Goal: Navigation & Orientation: Understand site structure

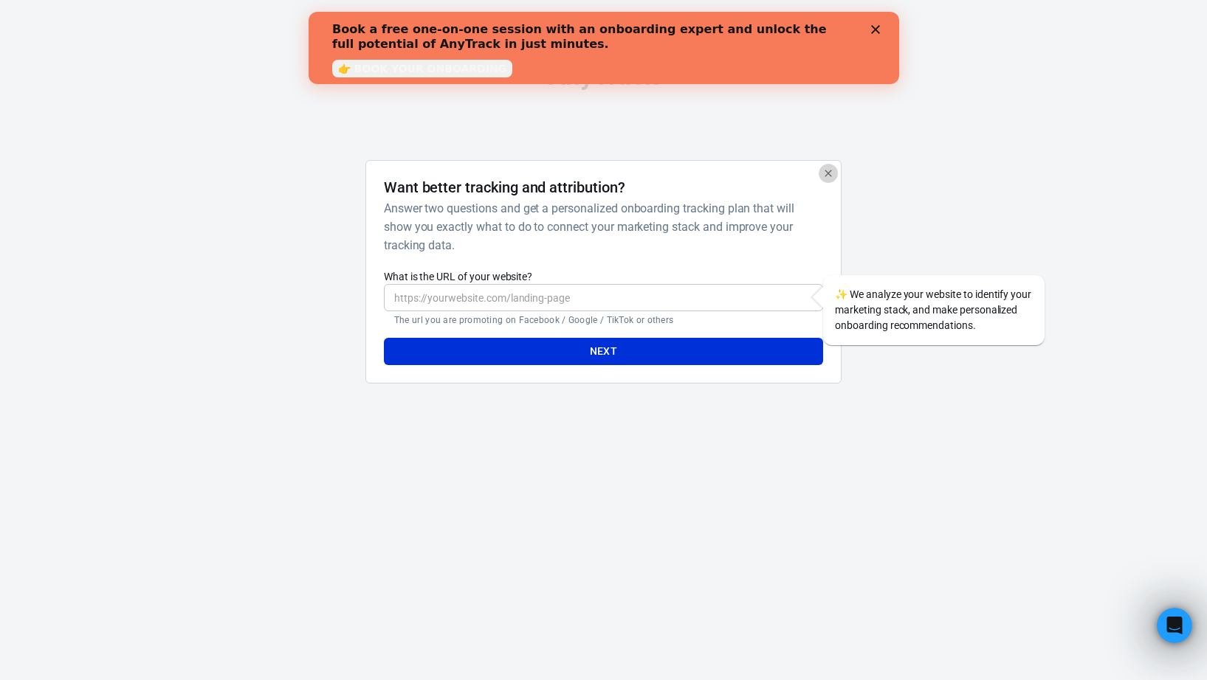
click at [829, 176] on icon "button" at bounding box center [828, 174] width 12 height 12
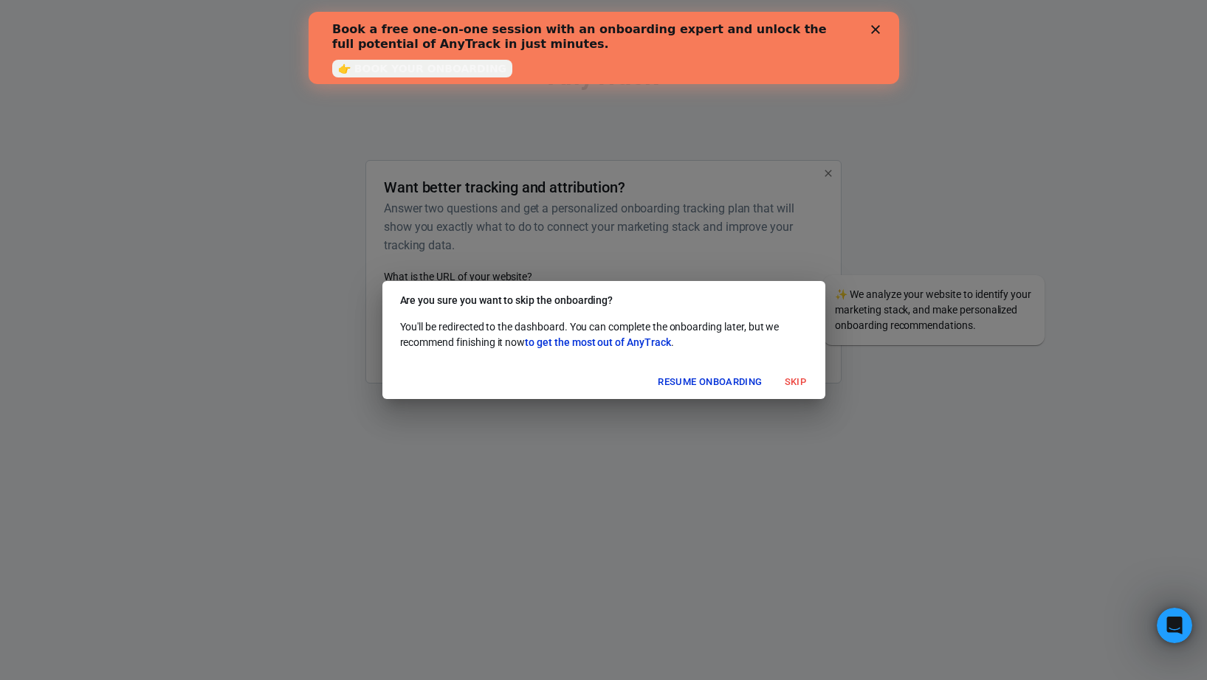
click at [795, 384] on button "Skip" at bounding box center [795, 382] width 47 height 23
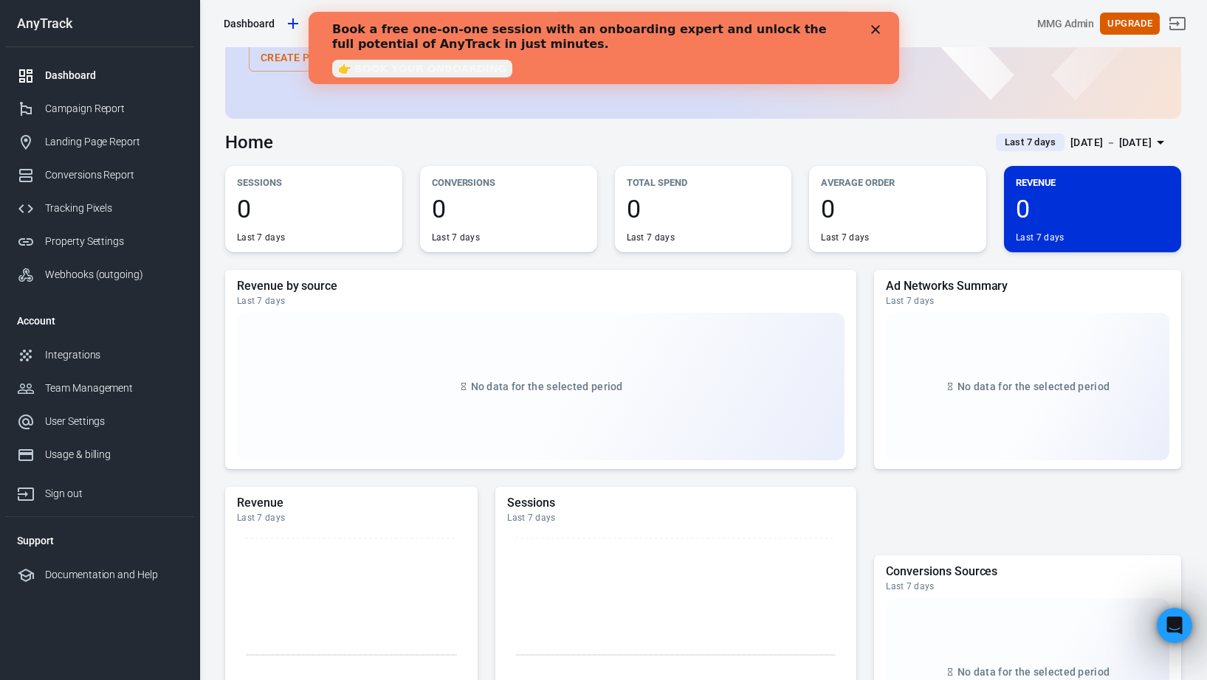
scroll to position [119, 0]
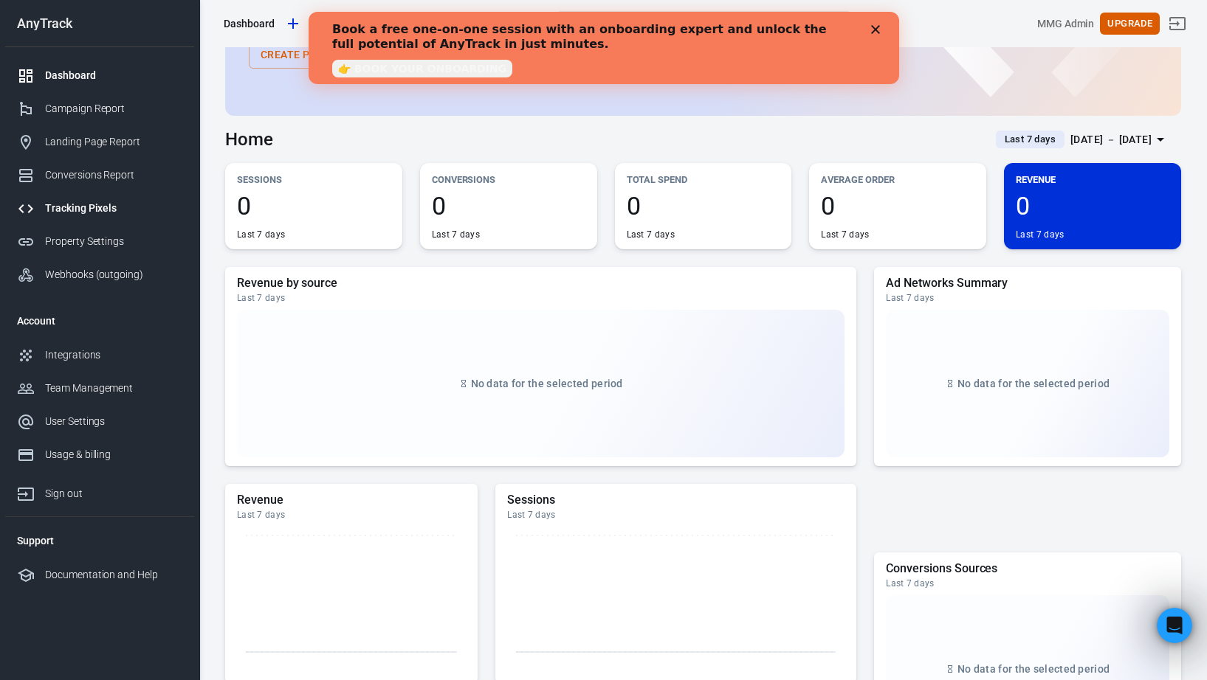
click at [91, 211] on div "Tracking Pixels" at bounding box center [113, 208] width 137 height 15
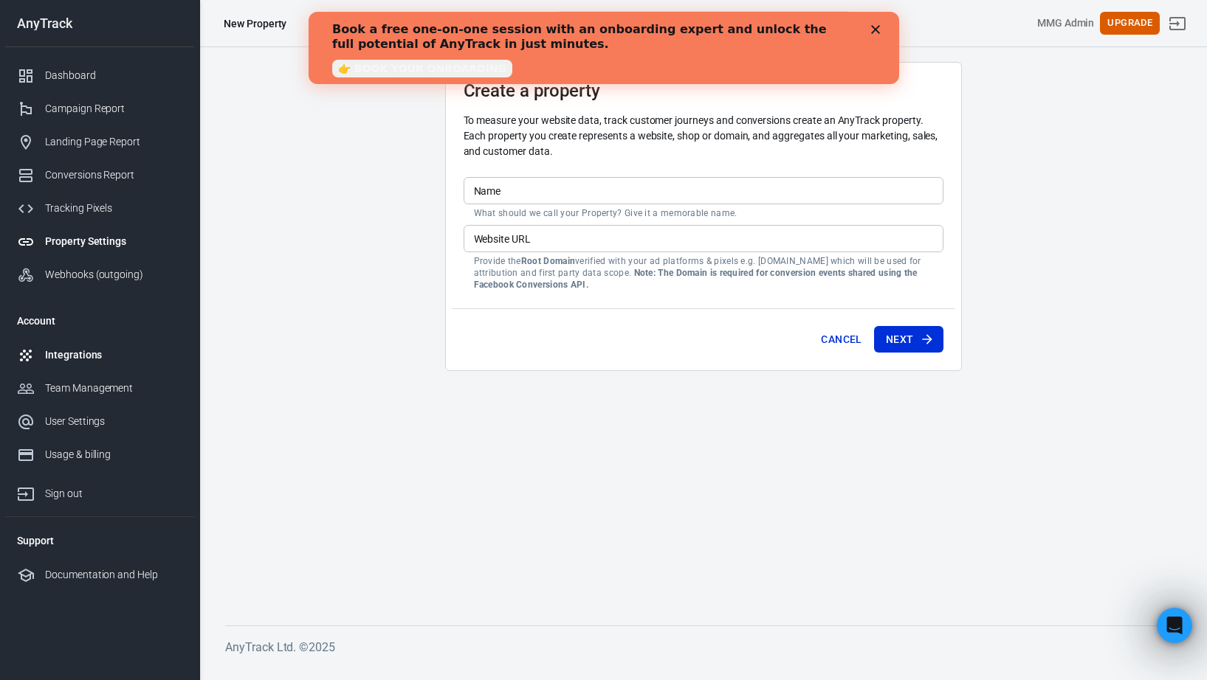
click at [86, 356] on div "Integrations" at bounding box center [113, 355] width 137 height 15
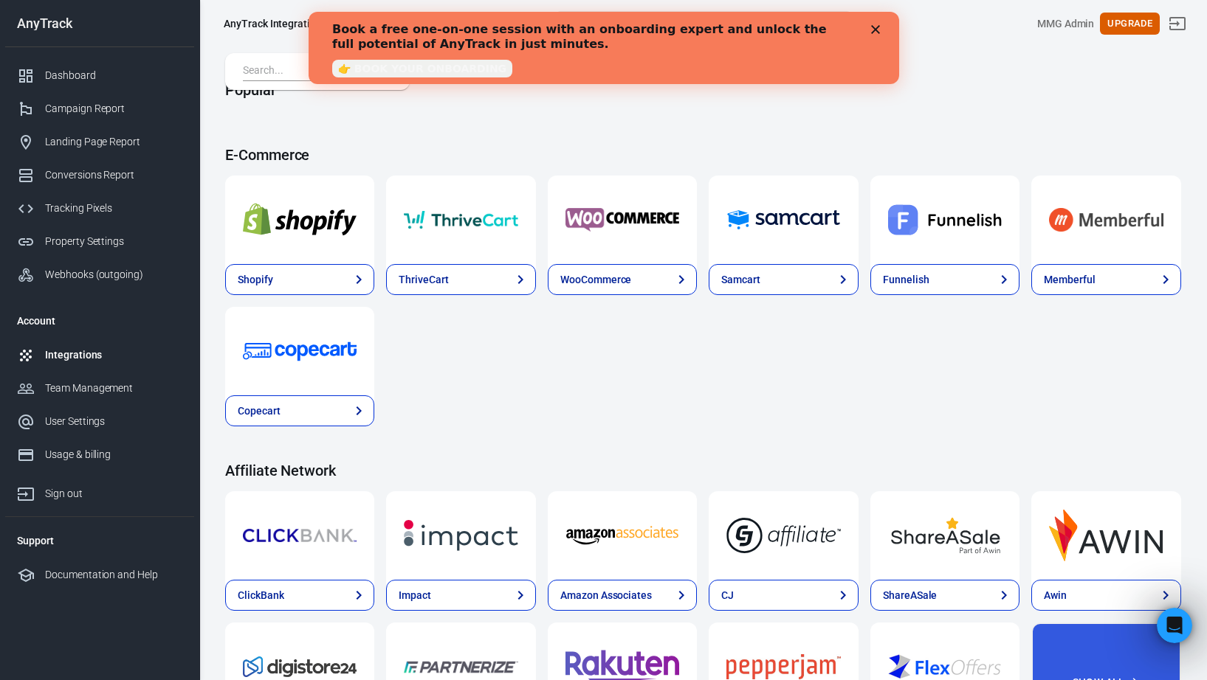
scroll to position [187, 0]
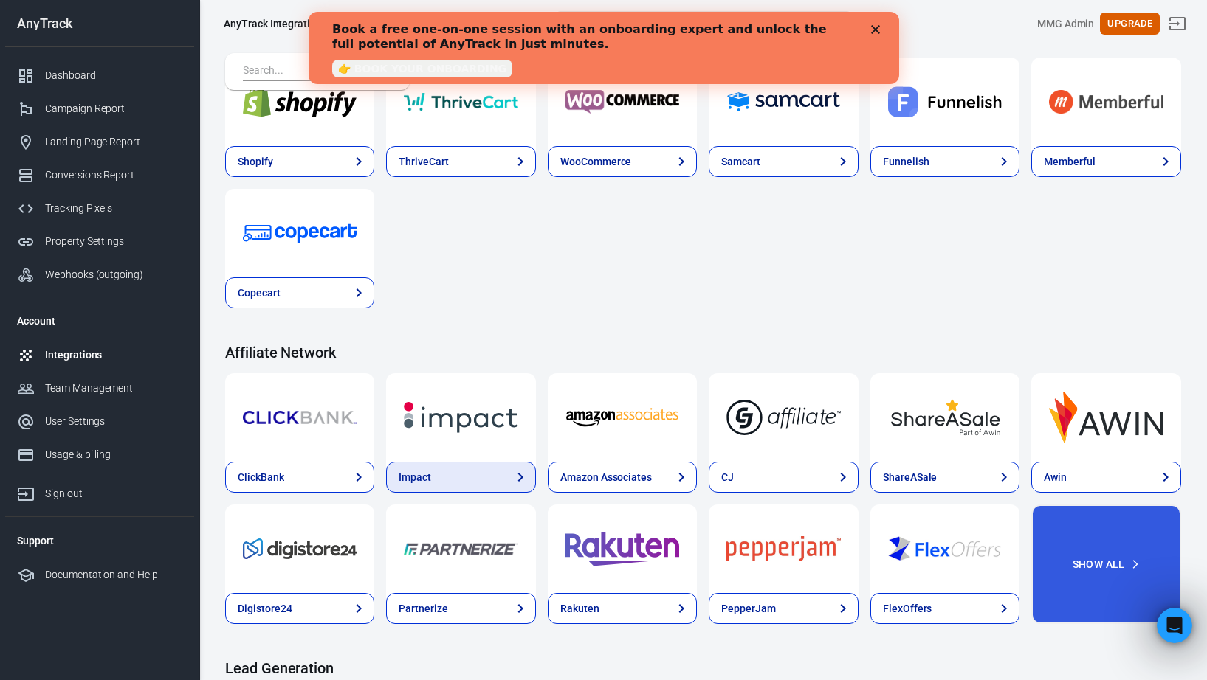
click at [507, 477] on link "Impact" at bounding box center [460, 477] width 149 height 31
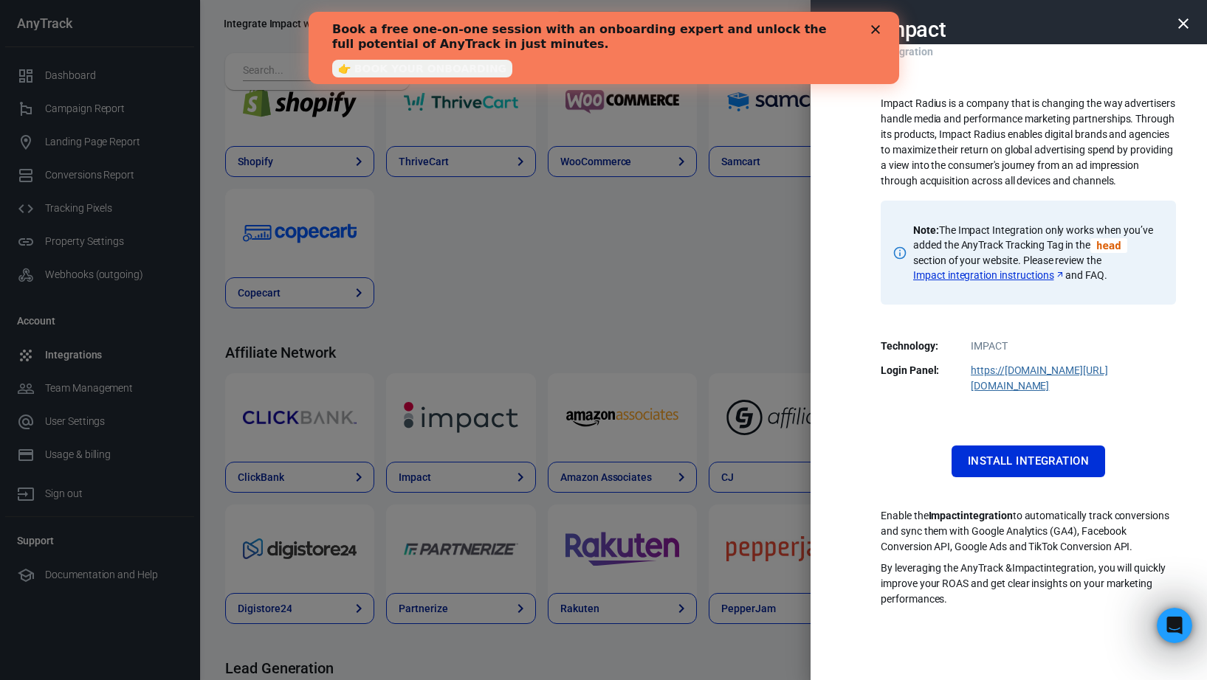
click at [711, 308] on div at bounding box center [603, 340] width 1207 height 680
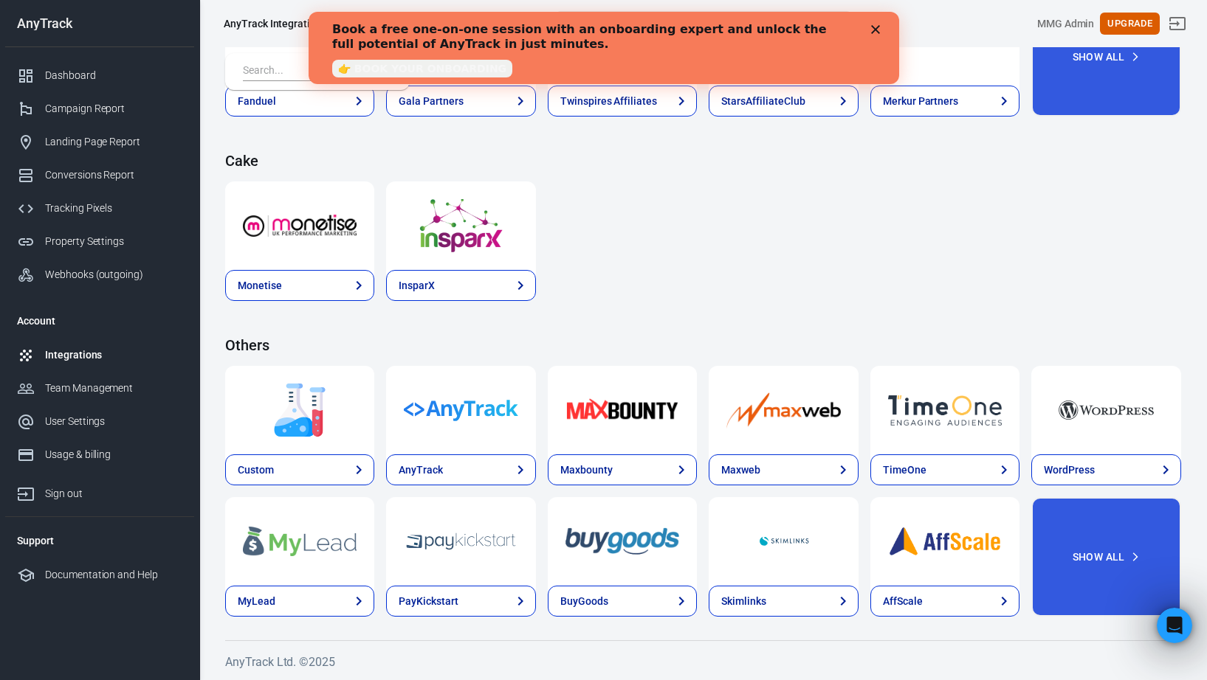
scroll to position [2142, 0]
click at [329, 466] on link "Custom" at bounding box center [299, 470] width 149 height 31
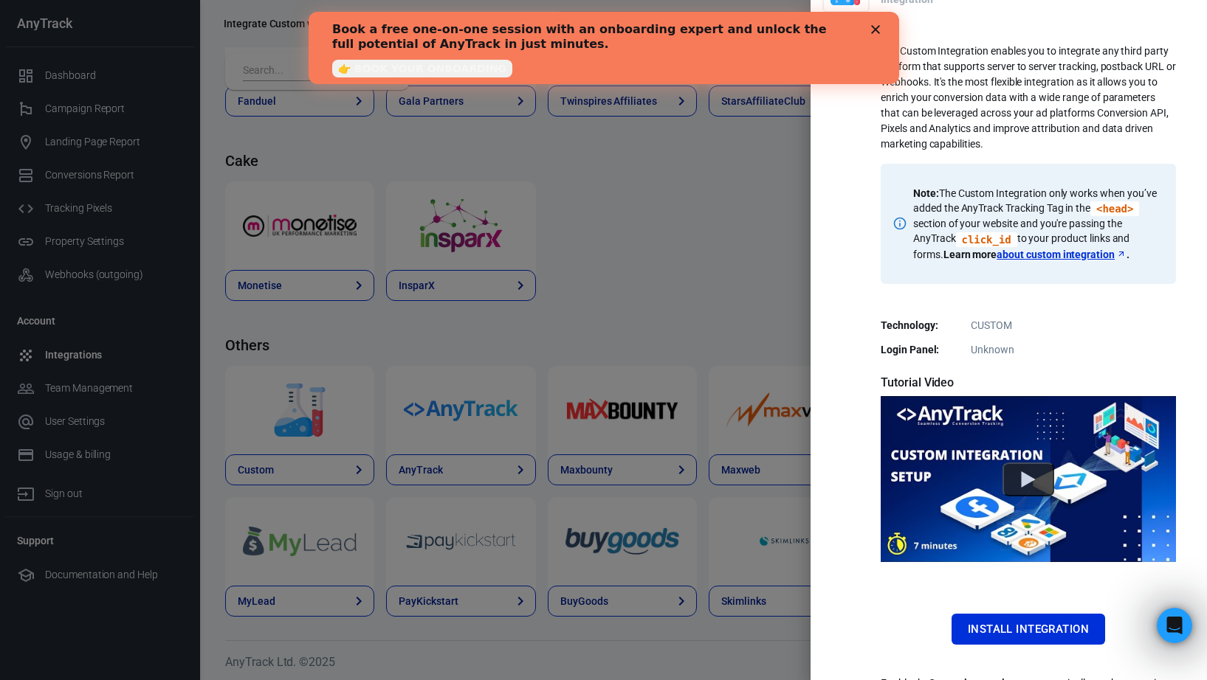
scroll to position [63, 0]
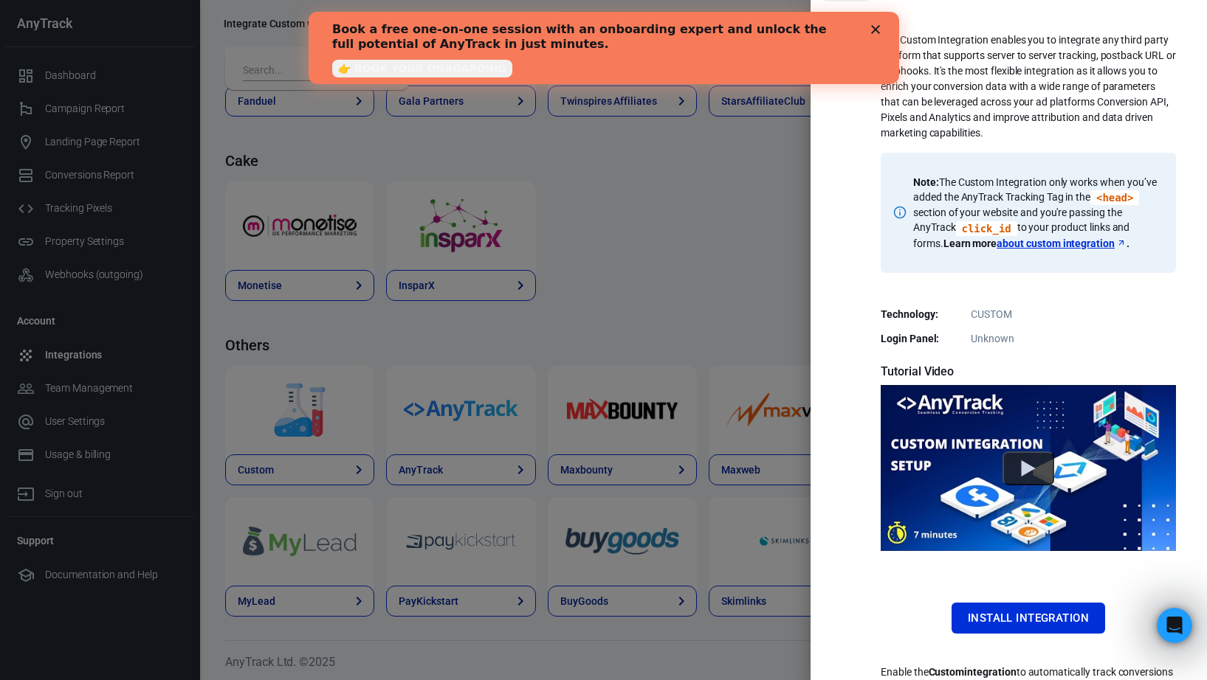
click at [873, 24] on div "Book a free one-on-one session with an onboarding expert and unlock the full po…" at bounding box center [602, 48] width 543 height 61
click at [877, 30] on icon "Close" at bounding box center [874, 29] width 9 height 9
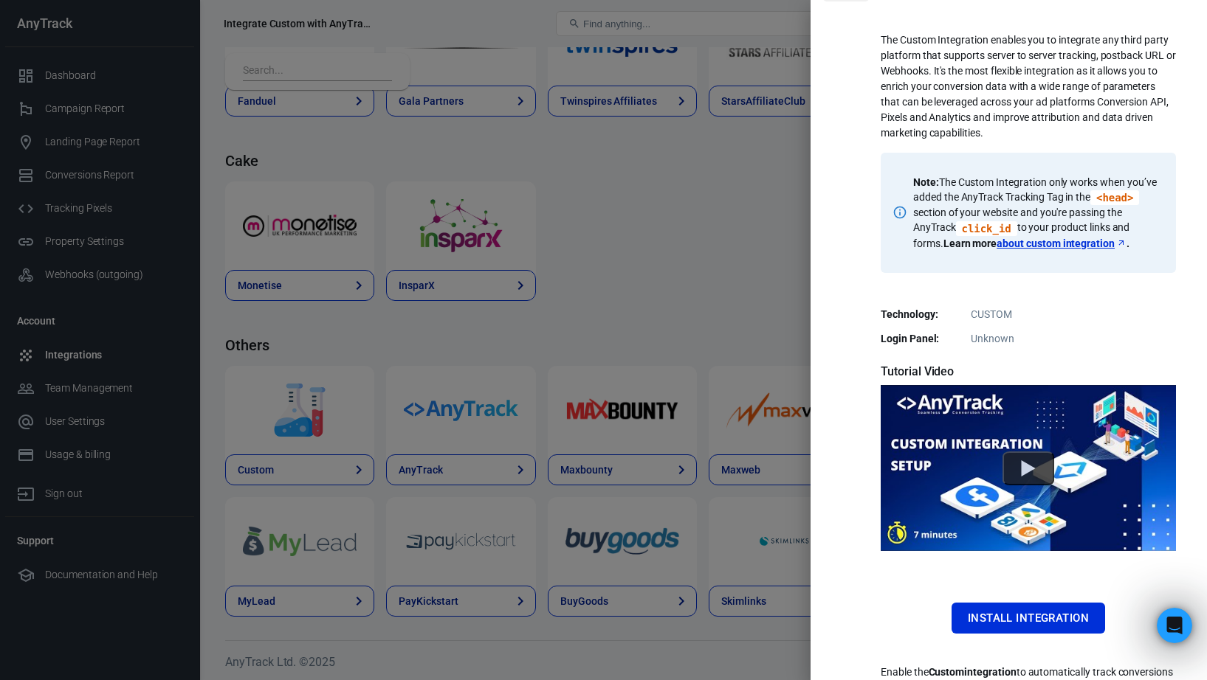
click at [621, 254] on div at bounding box center [603, 340] width 1207 height 680
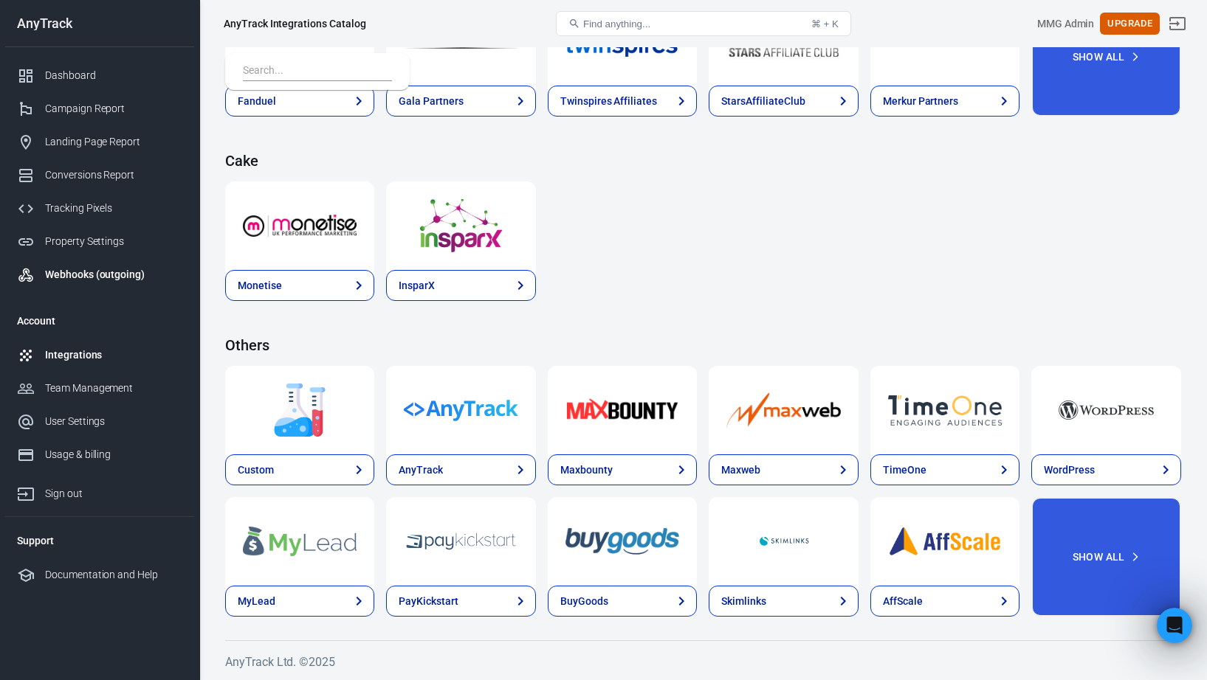
click at [140, 275] on div "Webhooks (outgoing)" at bounding box center [113, 274] width 137 height 15
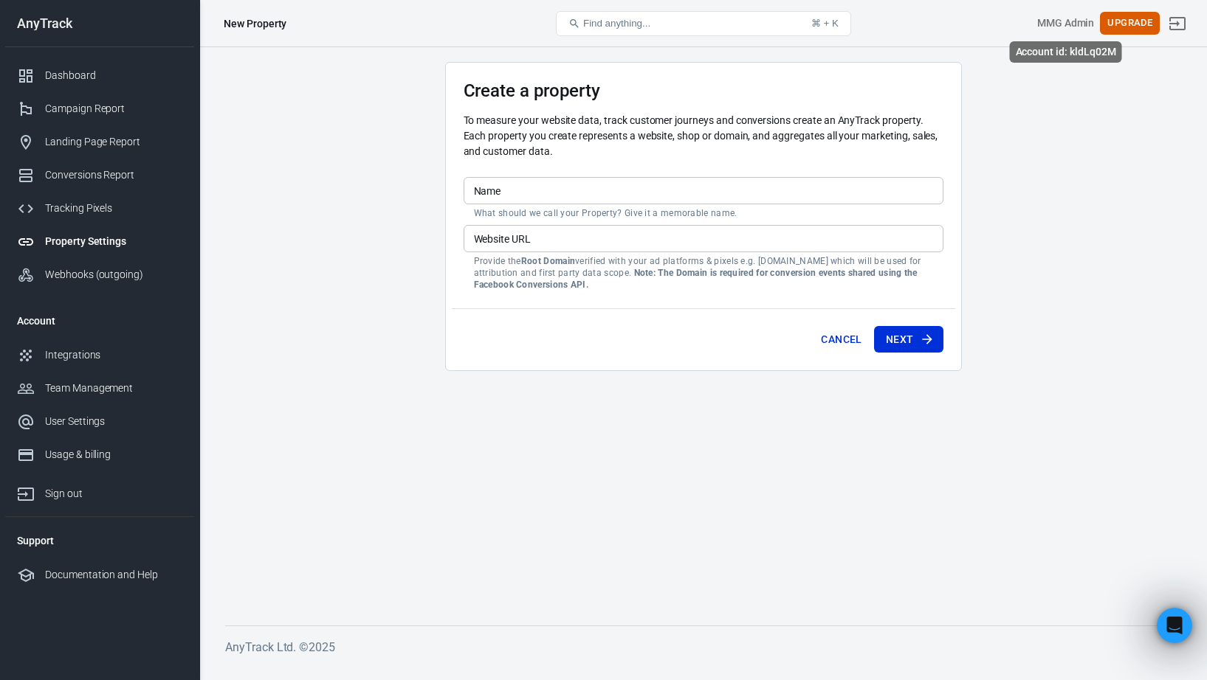
click at [1083, 19] on div "MMG Admin" at bounding box center [1066, 22] width 58 height 15
click at [84, 75] on div "Dashboard" at bounding box center [113, 75] width 137 height 15
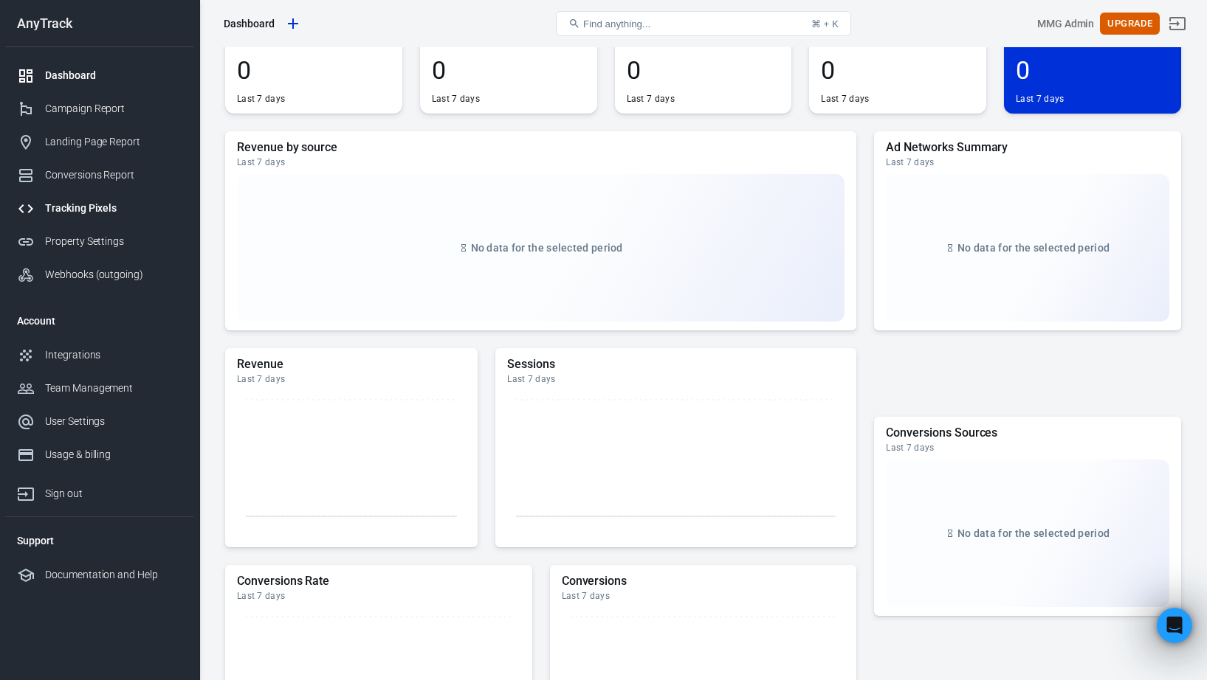
scroll to position [313, 0]
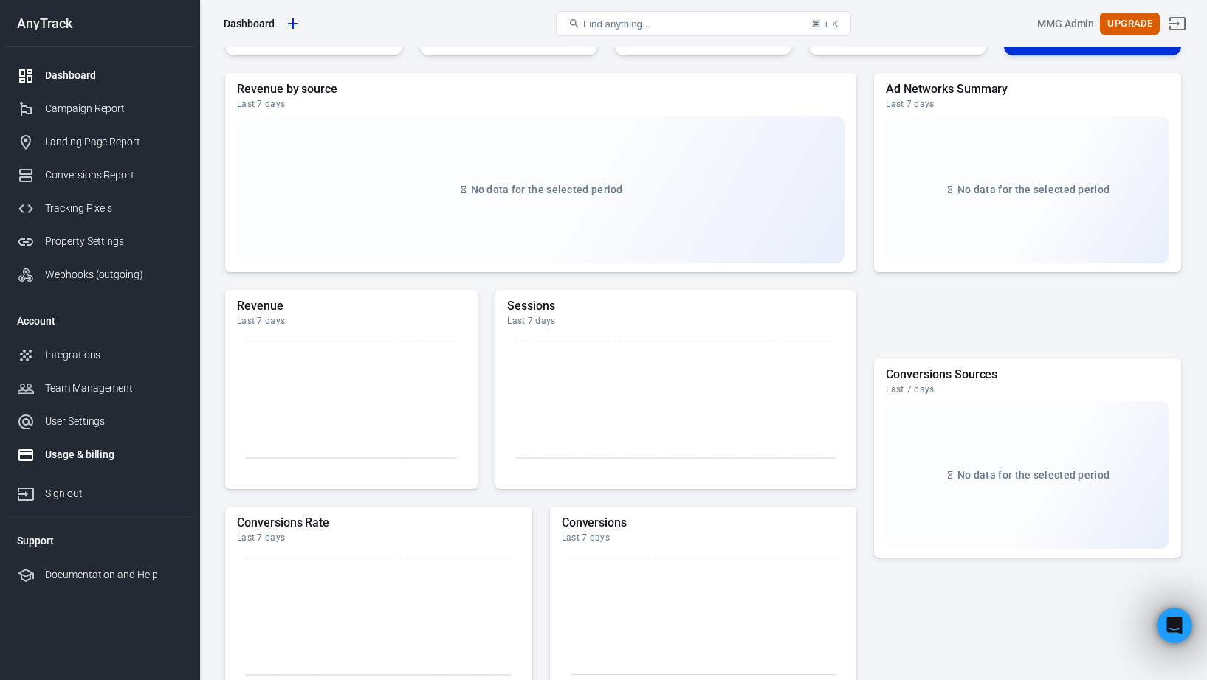
click at [67, 451] on div "Usage & billing" at bounding box center [113, 454] width 137 height 15
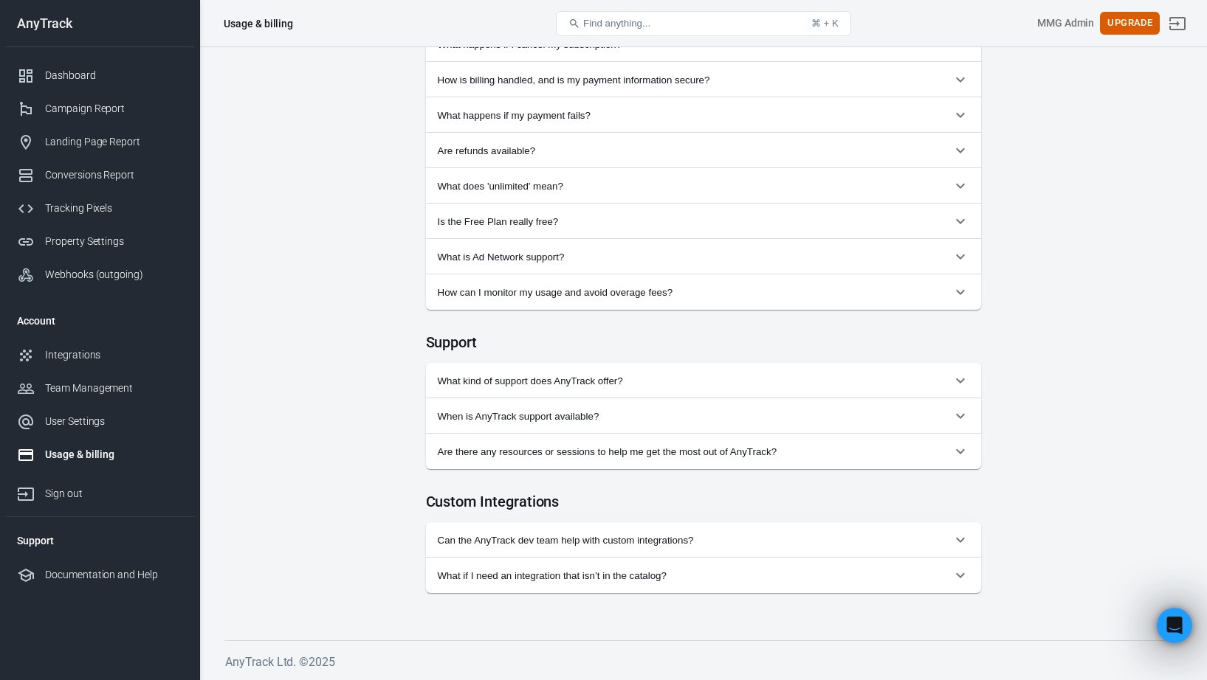
scroll to position [1328, 0]
click at [128, 211] on div "Tracking Pixels" at bounding box center [113, 208] width 137 height 15
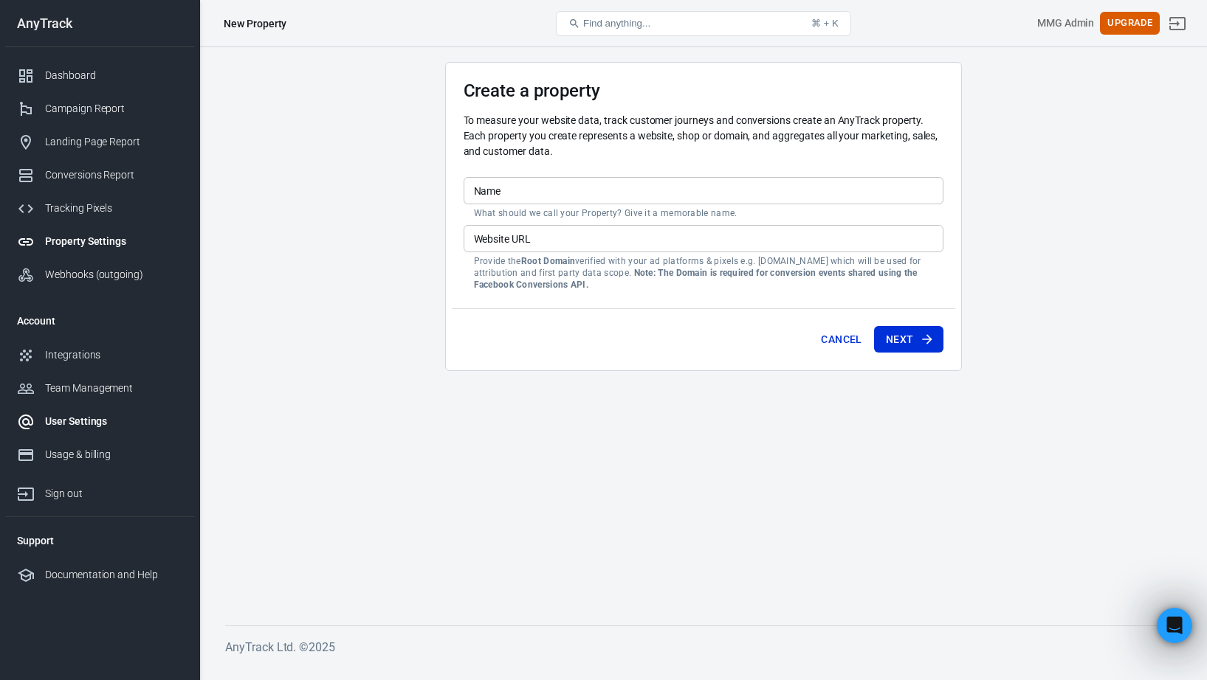
click at [80, 427] on div "User Settings" at bounding box center [113, 421] width 137 height 15
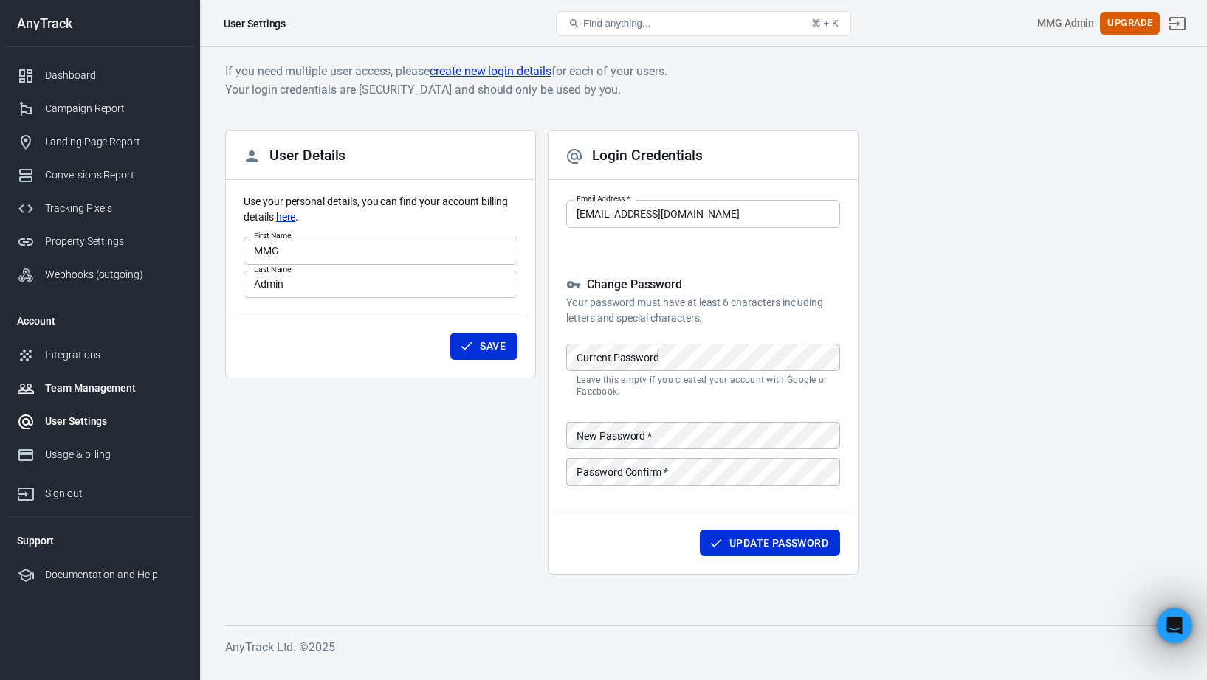
click at [109, 388] on div "Team Management" at bounding box center [113, 388] width 137 height 15
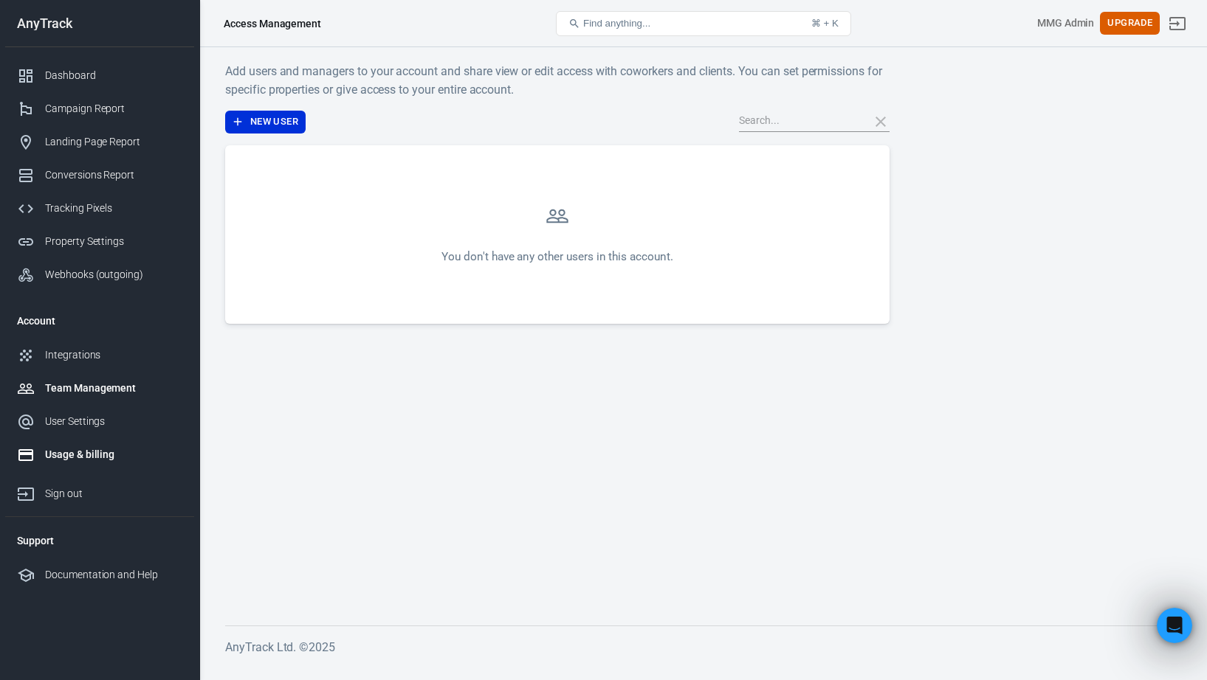
click at [95, 447] on link "Usage & billing" at bounding box center [99, 454] width 189 height 33
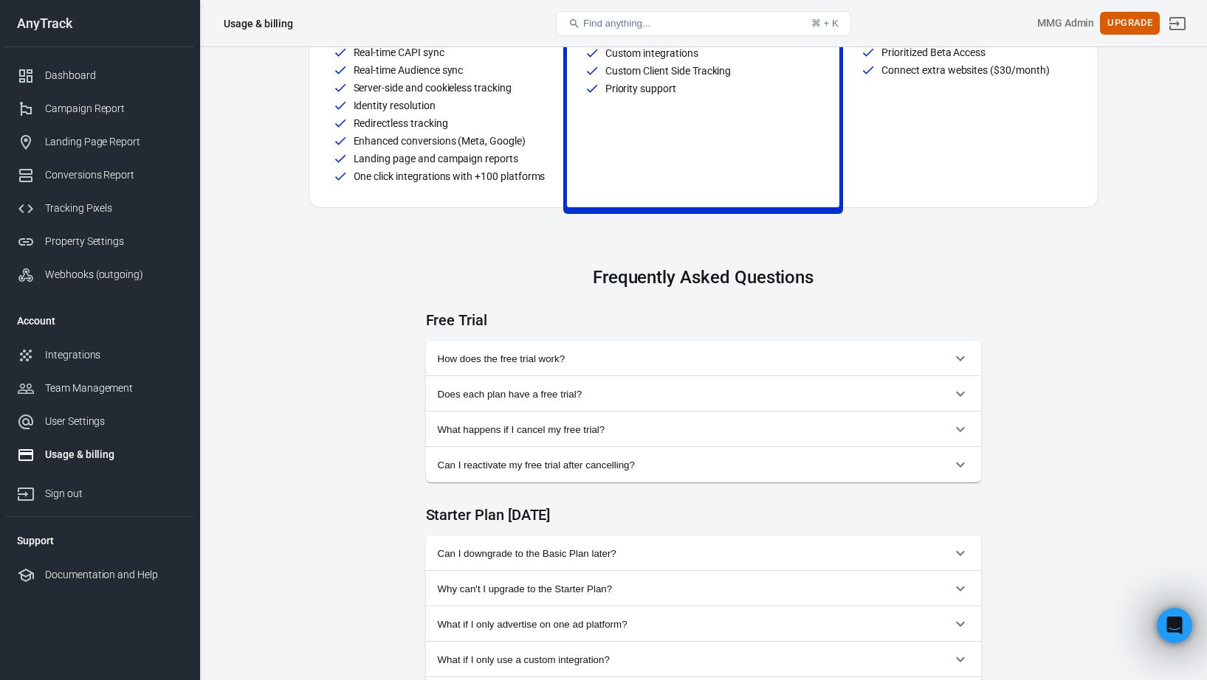
scroll to position [722, 0]
